Goal: Information Seeking & Learning: Find specific page/section

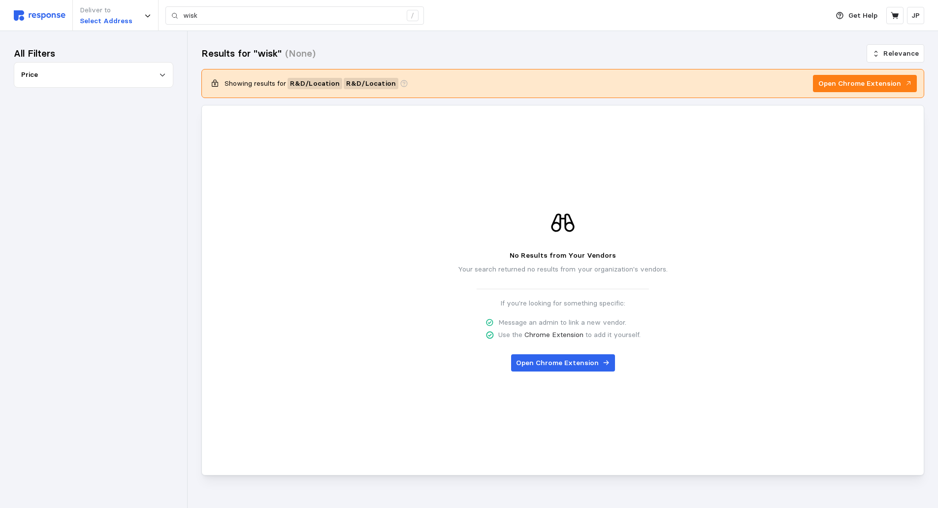
click at [81, 71] on div "Price" at bounding box center [93, 74] width 145 height 11
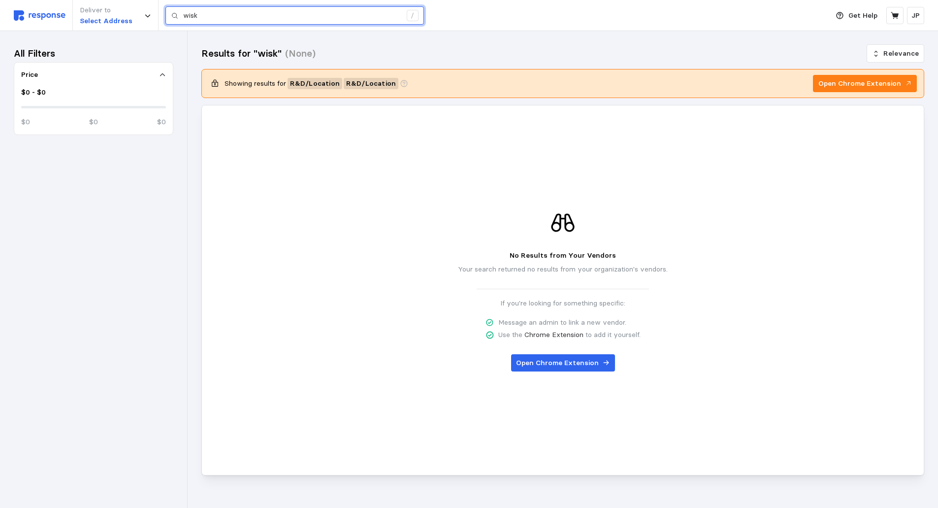
click at [233, 11] on input "wisk" at bounding box center [292, 16] width 218 height 18
type input "w"
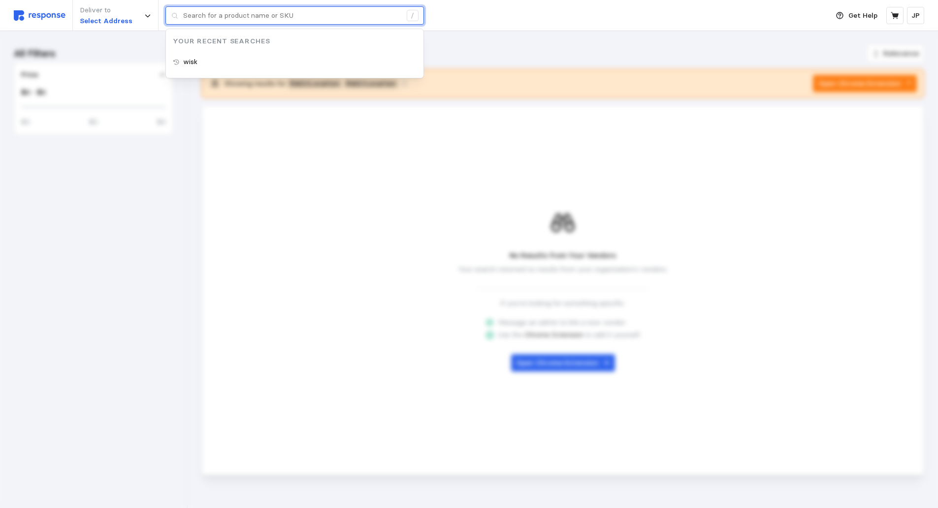
type input "wisk"
click at [200, 63] on div "wisk" at bounding box center [295, 62] width 258 height 18
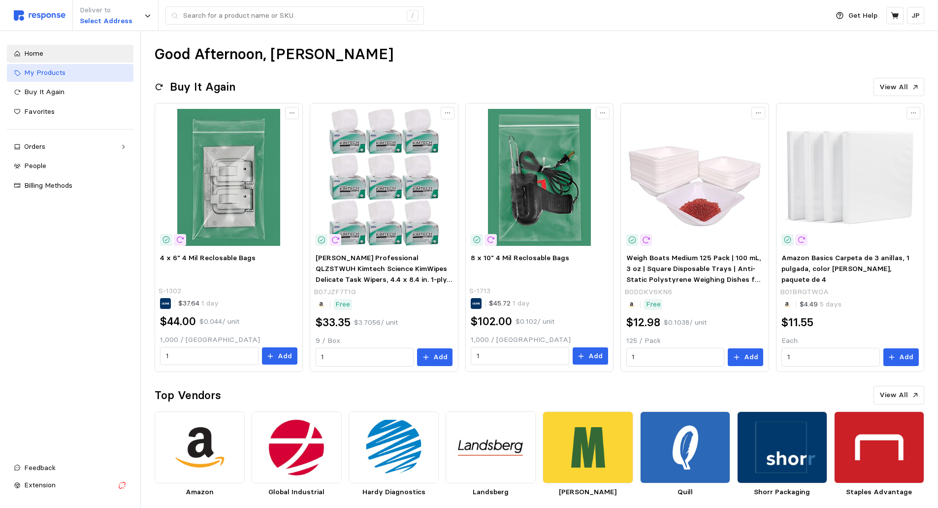
click at [60, 74] on span "My Products" at bounding box center [44, 72] width 41 height 9
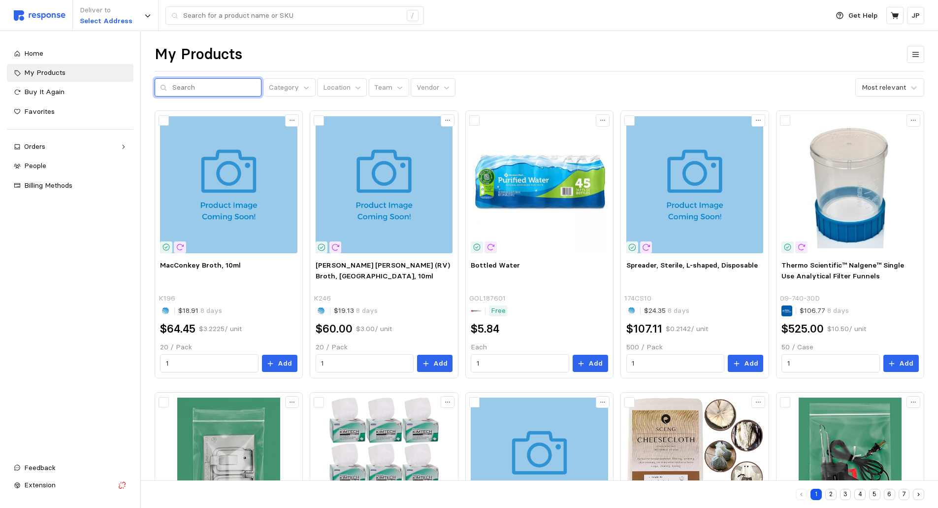
click at [219, 92] on input "text" at bounding box center [214, 88] width 84 height 18
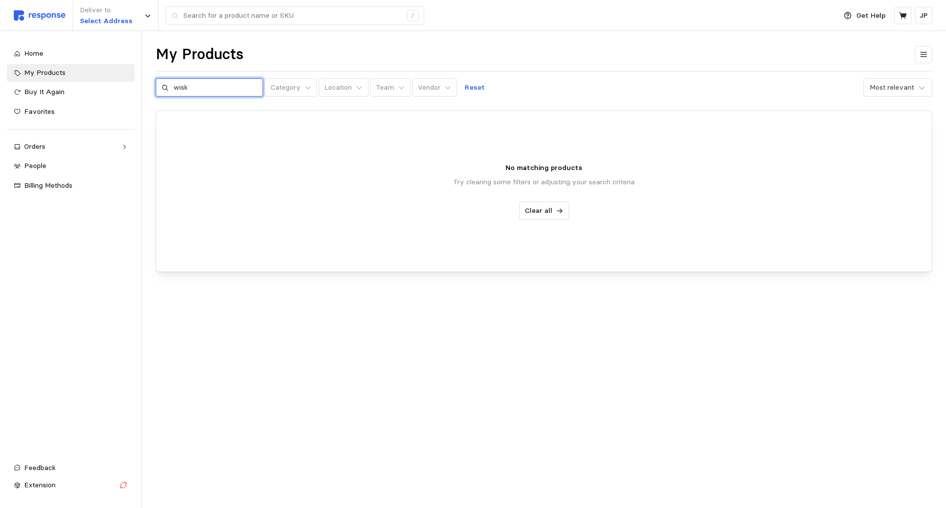
click at [212, 88] on input "wisk" at bounding box center [215, 88] width 84 height 18
type input "w"
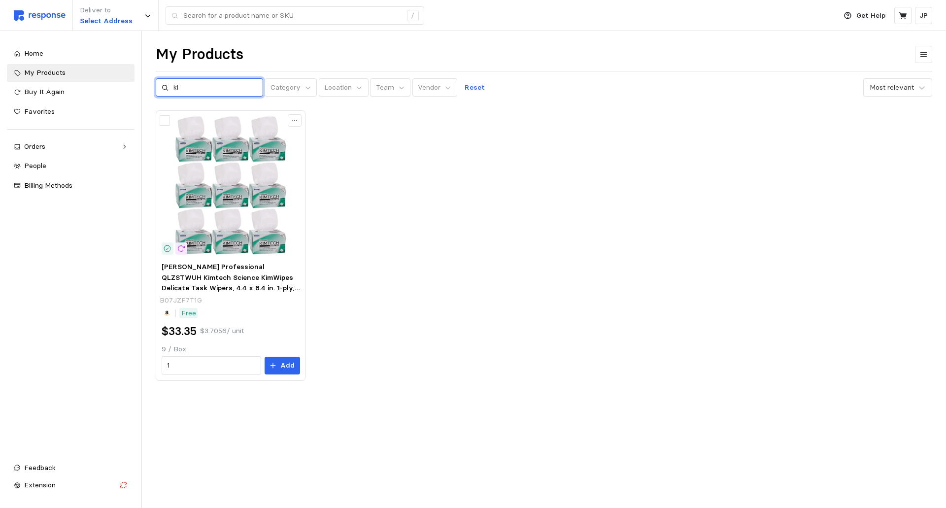
type input "k"
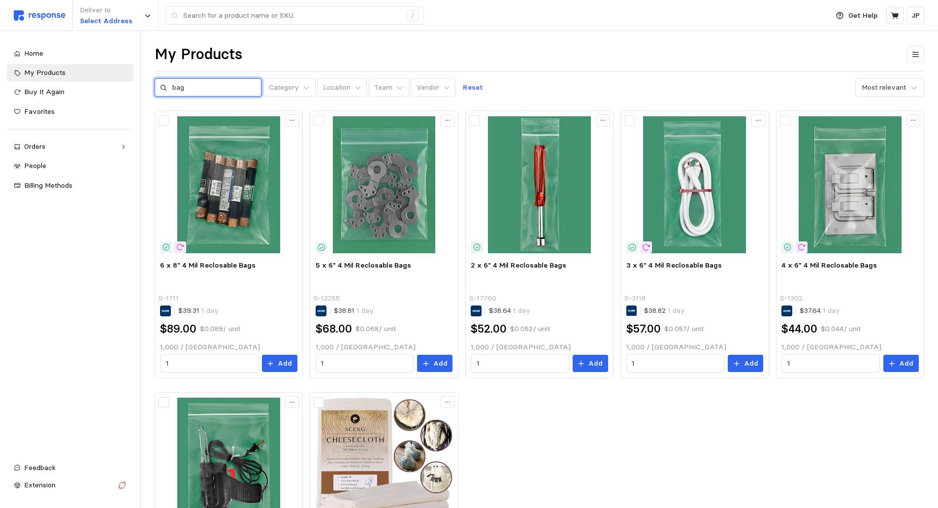
click at [198, 86] on input "bag" at bounding box center [214, 88] width 84 height 18
type input "b"
type input "vacuum"
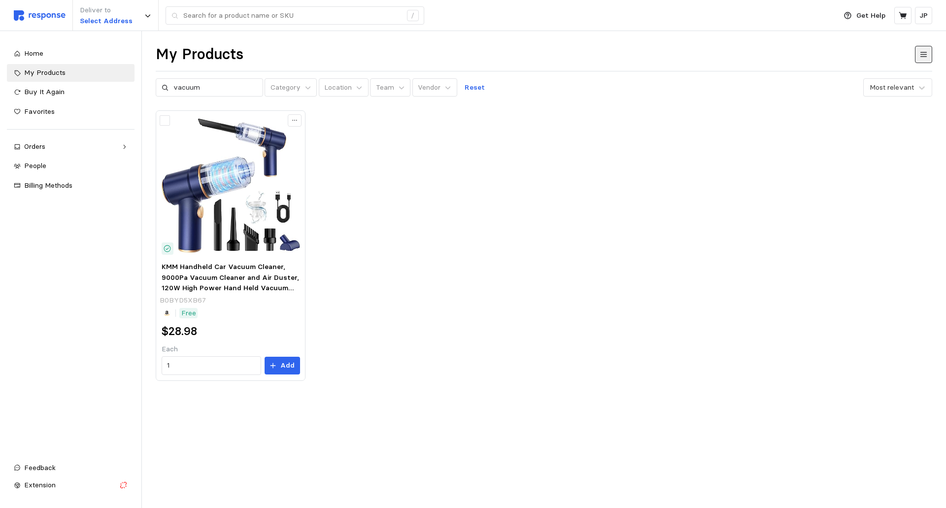
click at [923, 52] on icon at bounding box center [923, 54] width 7 height 5
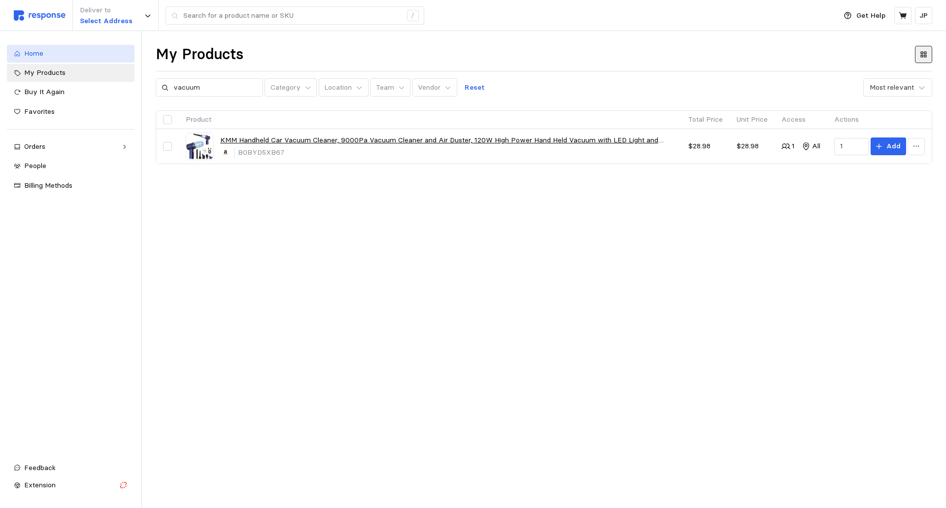
click at [37, 52] on span "Home" at bounding box center [33, 53] width 19 height 9
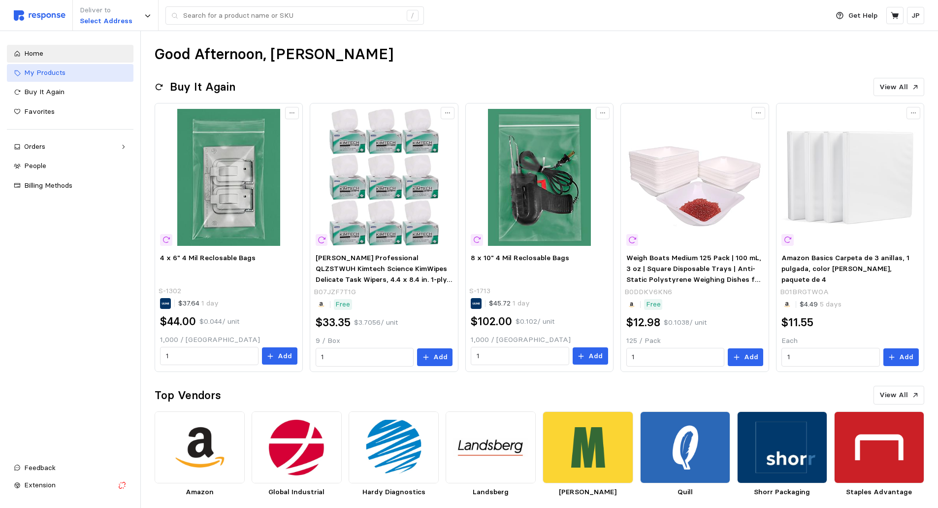
click at [63, 72] on span "My Products" at bounding box center [44, 72] width 41 height 9
